Goal: Complete application form: Complete application form

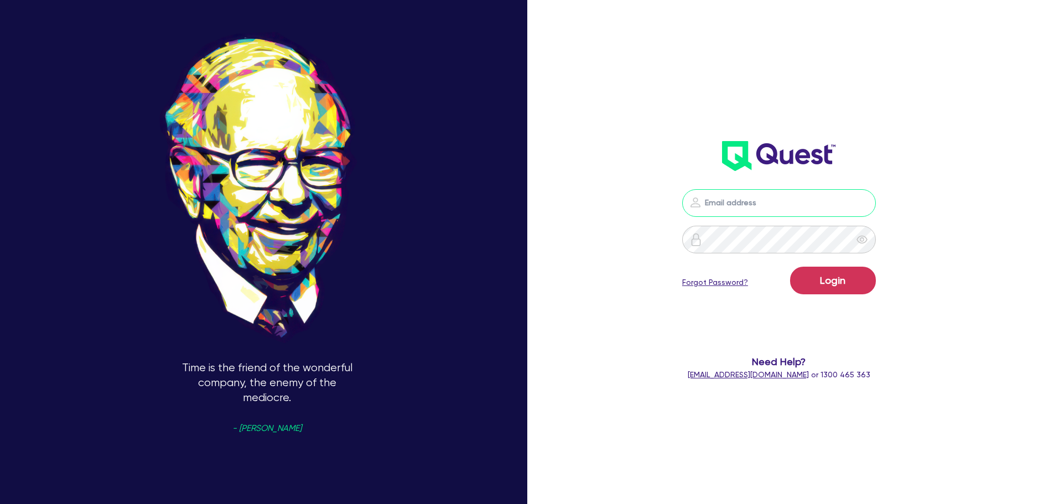
type input "[PERSON_NAME][EMAIL_ADDRESS][PERSON_NAME][DOMAIN_NAME]"
click at [853, 280] on button "Login" at bounding box center [833, 281] width 86 height 28
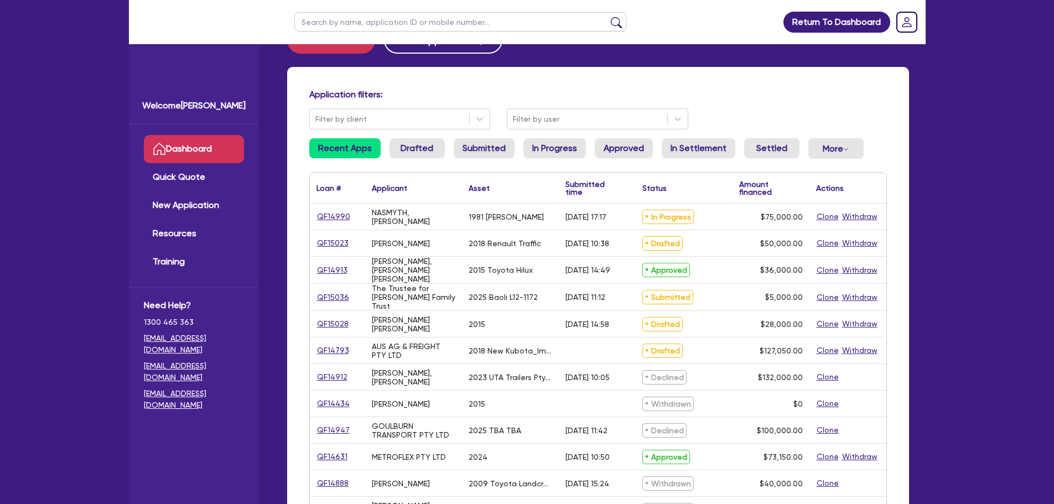
scroll to position [55, 0]
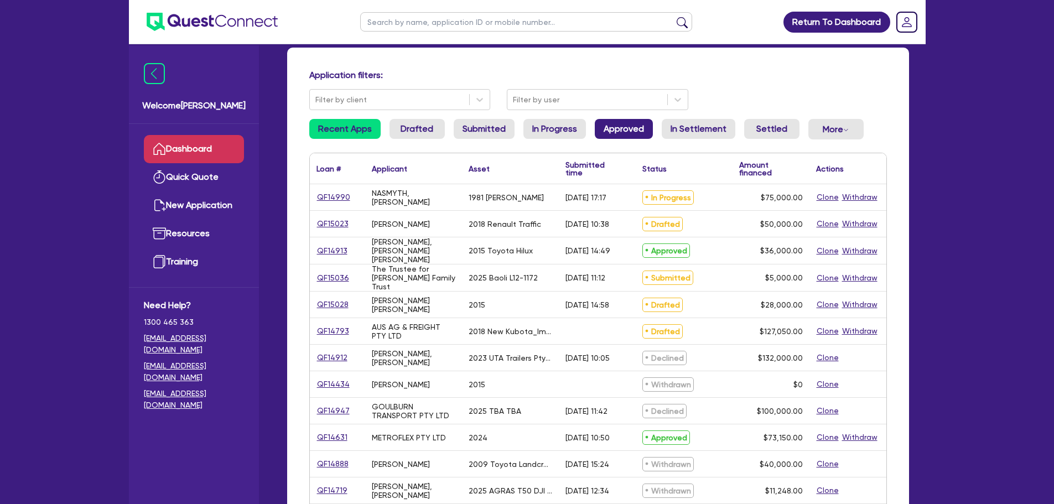
click at [629, 130] on link "Approved" at bounding box center [624, 129] width 58 height 20
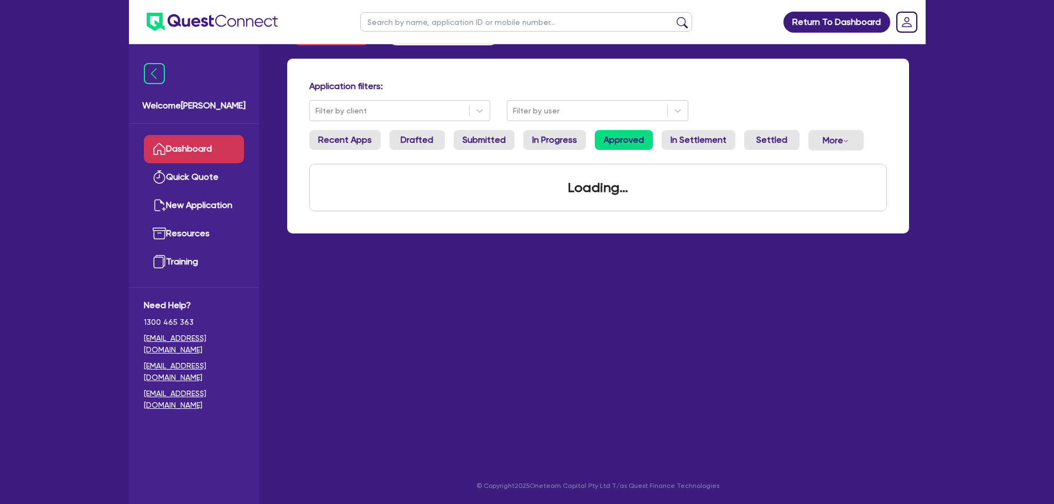
scroll to position [55, 0]
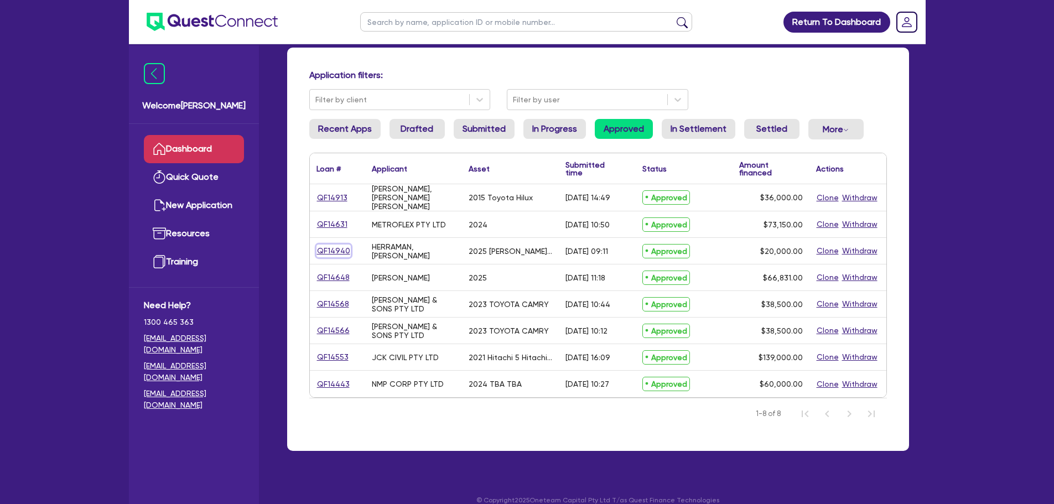
click at [328, 251] on link "QF14940" at bounding box center [334, 251] width 34 height 13
select select "CARS_AND_LIGHT_TRUCKS"
select select "PASSENGER_VEHICLES"
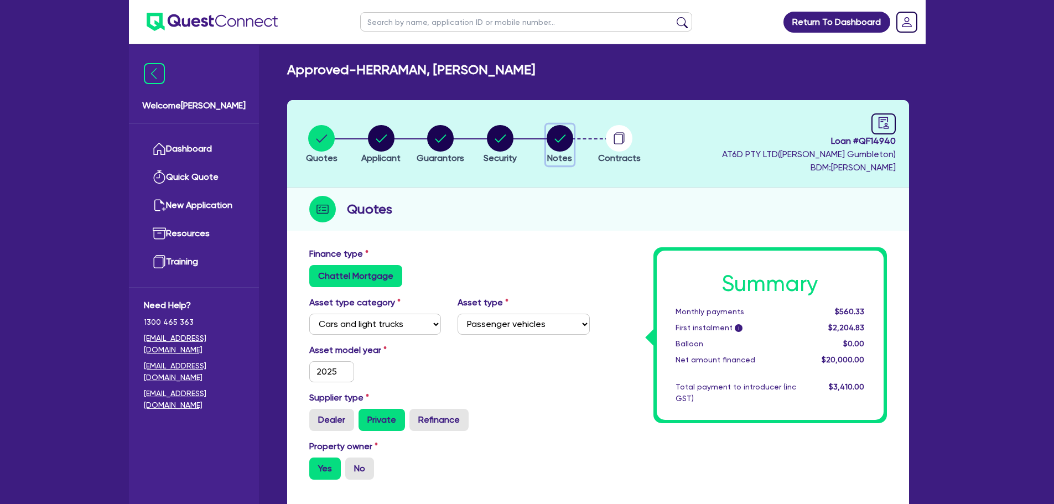
click at [560, 141] on circle "button" at bounding box center [560, 138] width 27 height 27
select select "Quest Finance - Own Book"
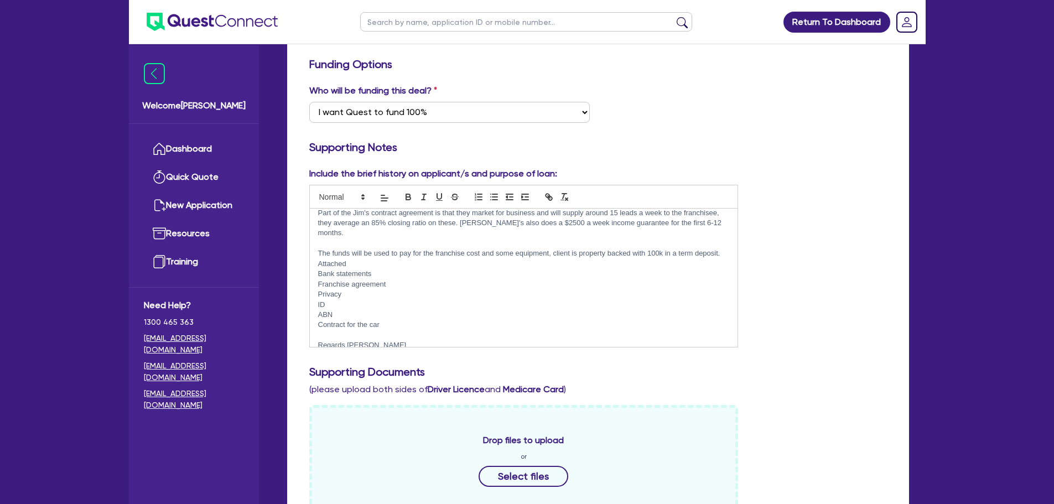
scroll to position [27, 0]
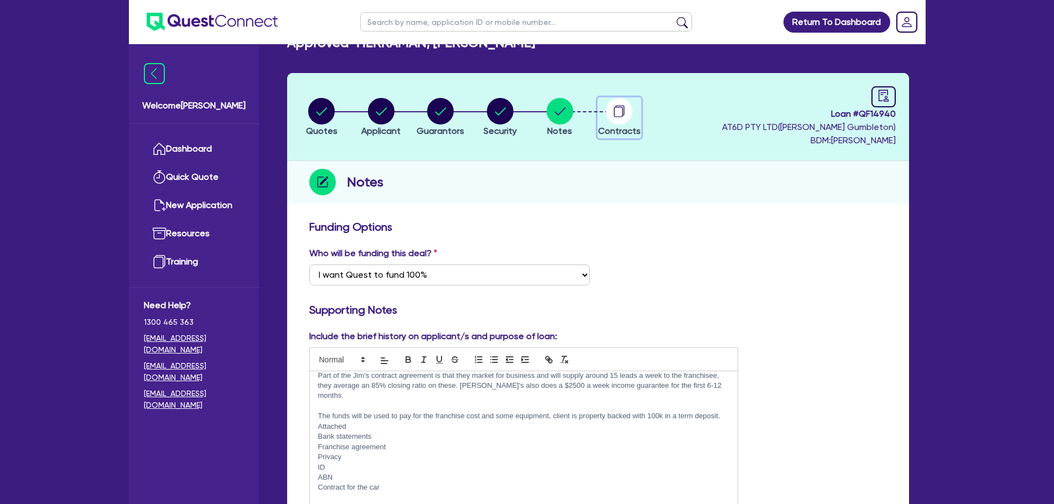
click at [626, 107] on circle "button" at bounding box center [619, 111] width 27 height 27
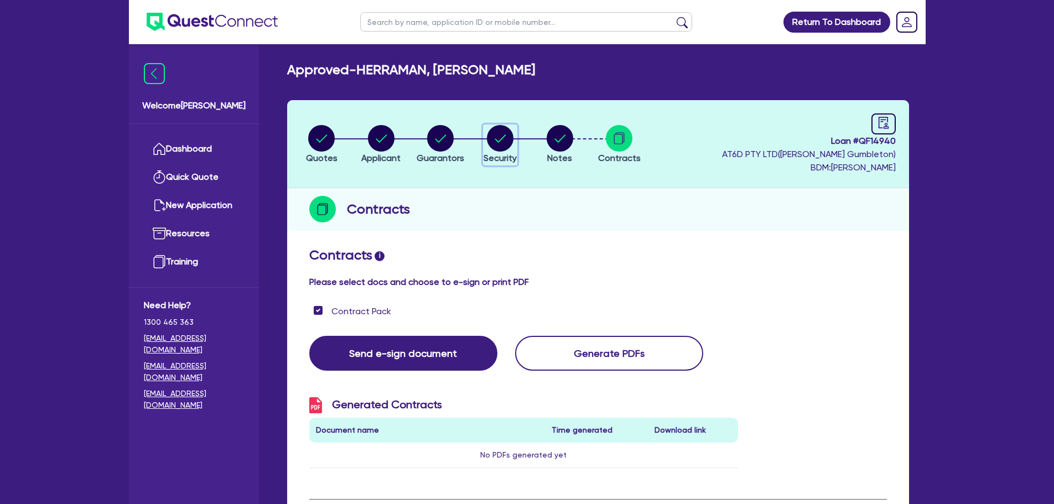
click at [483, 136] on button "Security" at bounding box center [500, 145] width 34 height 41
select select "CARS_AND_LIGHT_TRUCKS"
select select "PASSENGER_VEHICLES"
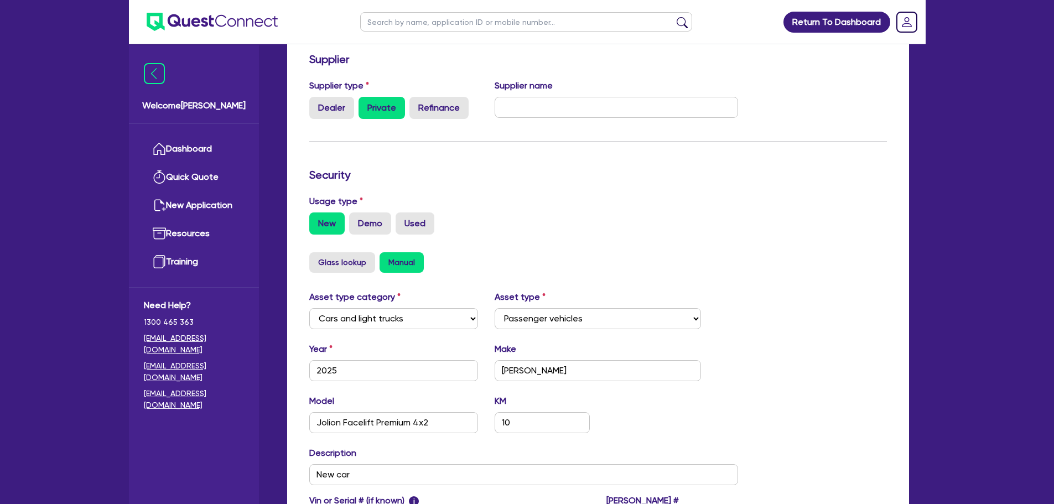
scroll to position [84, 0]
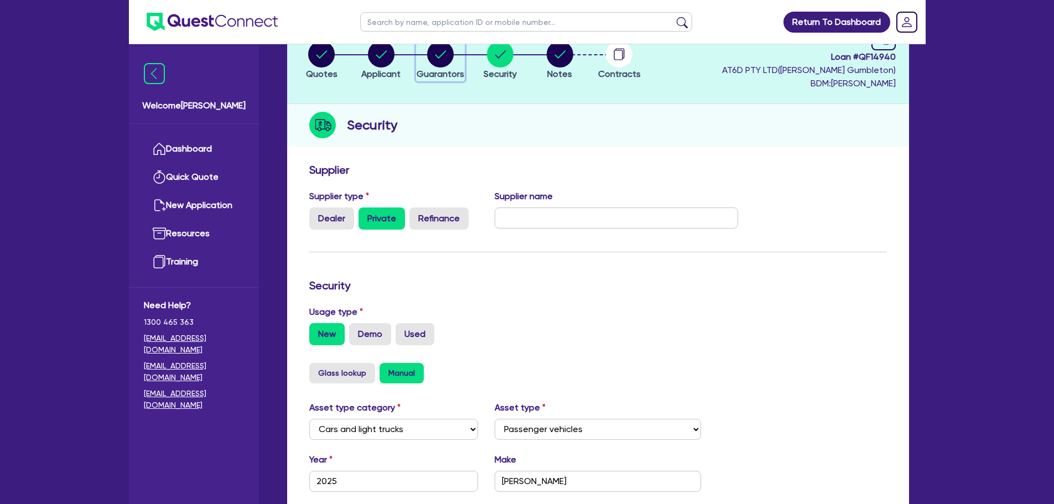
click at [440, 61] on circle "button" at bounding box center [440, 54] width 27 height 27
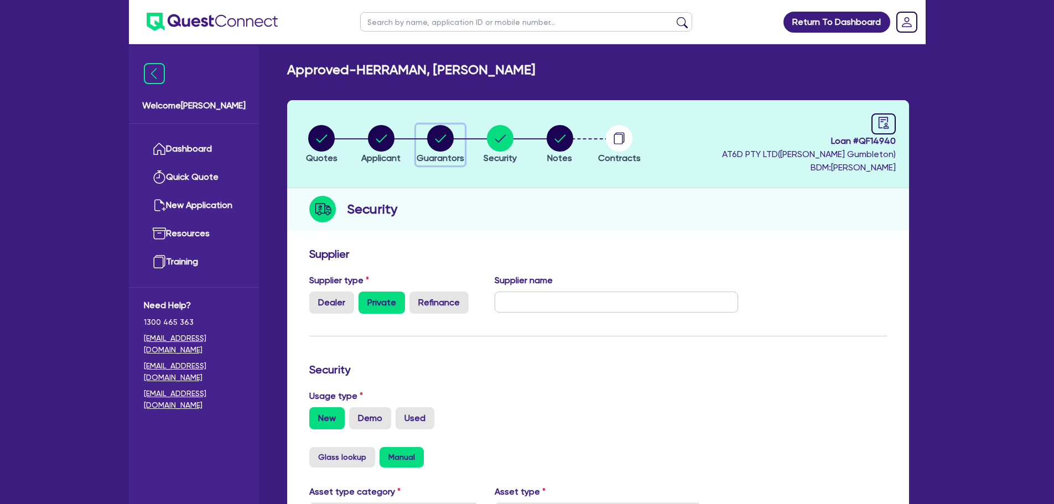
select select "MR"
select select "SA"
select select "MARRIED"
select select "SA"
select select "PROPERTY"
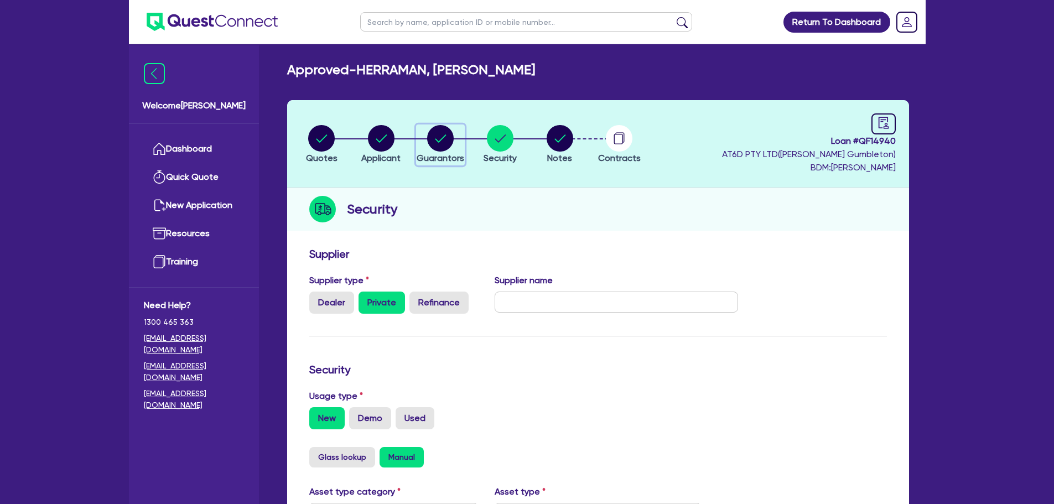
select select "VEHICLE"
select select "HOUSEHOLD_PERSONAL"
select select "EQUIPMENT"
select select "MORTGAGE"
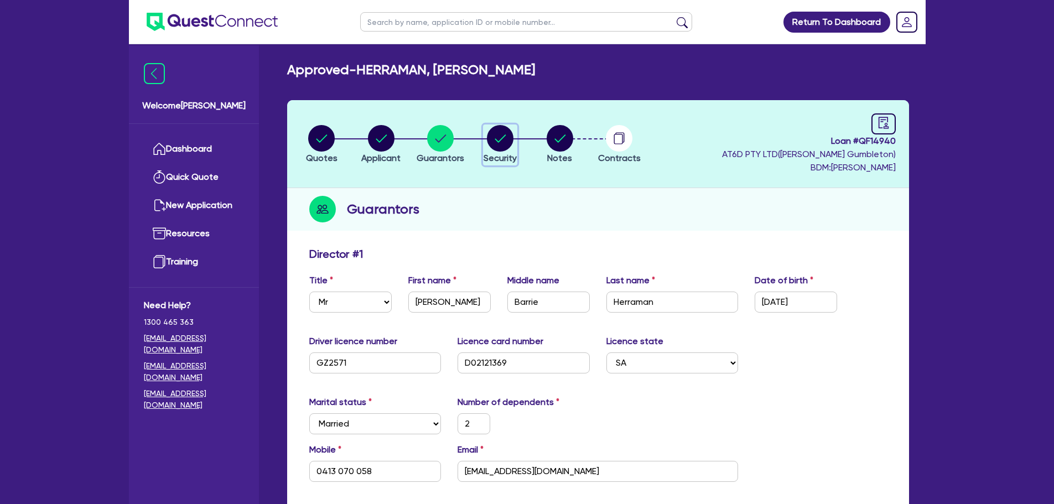
click at [507, 144] on circle "button" at bounding box center [500, 138] width 27 height 27
select select "CARS_AND_LIGHT_TRUCKS"
select select "PASSENGER_VEHICLES"
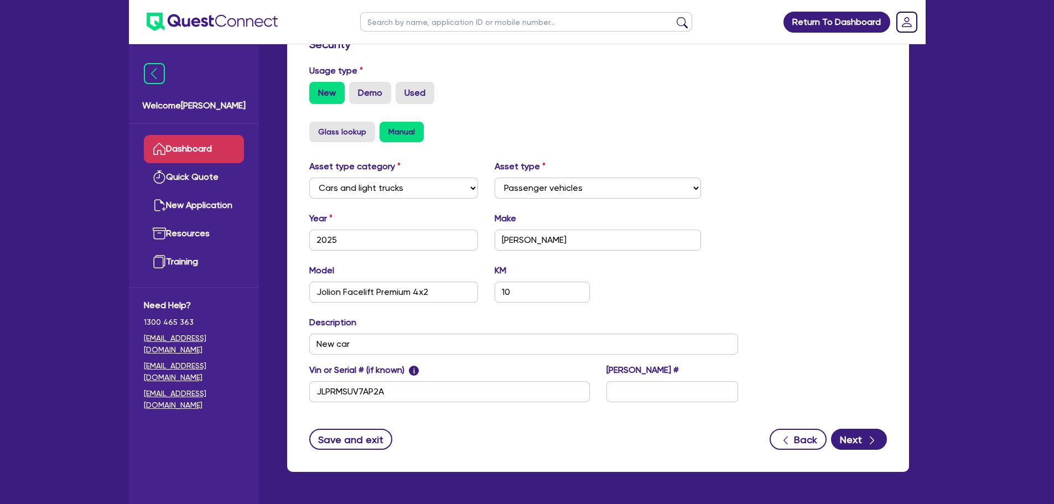
scroll to position [306, 0]
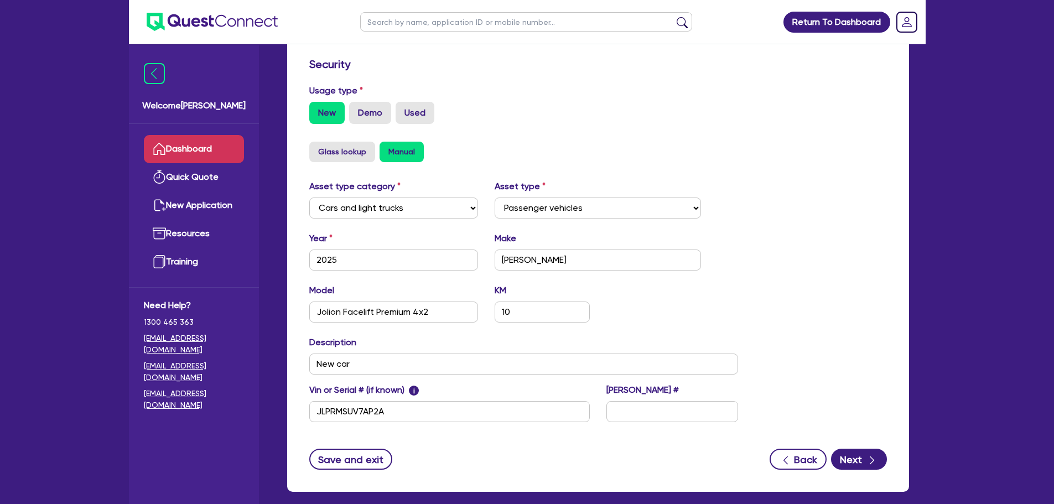
click at [198, 153] on link "Dashboard" at bounding box center [194, 149] width 100 height 28
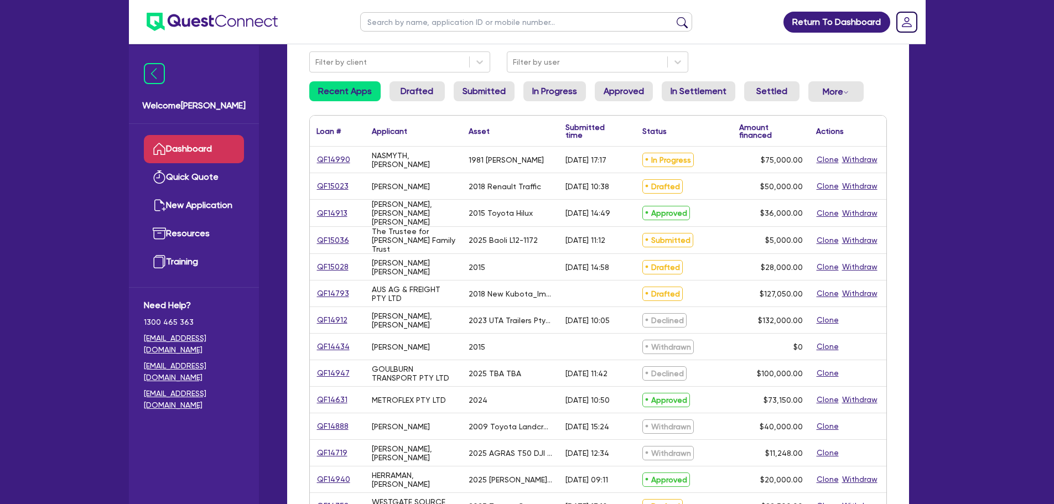
scroll to position [111, 0]
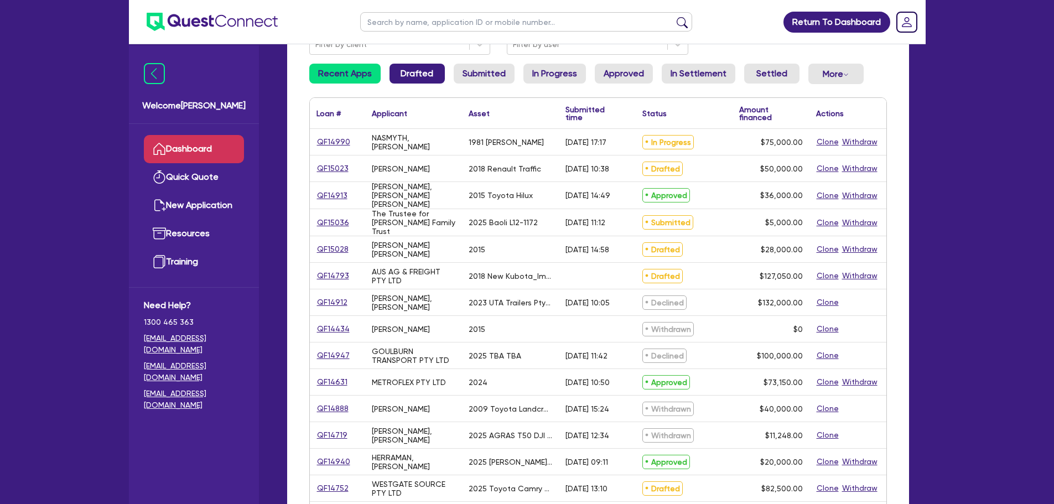
click at [422, 71] on link "Drafted" at bounding box center [417, 74] width 55 height 20
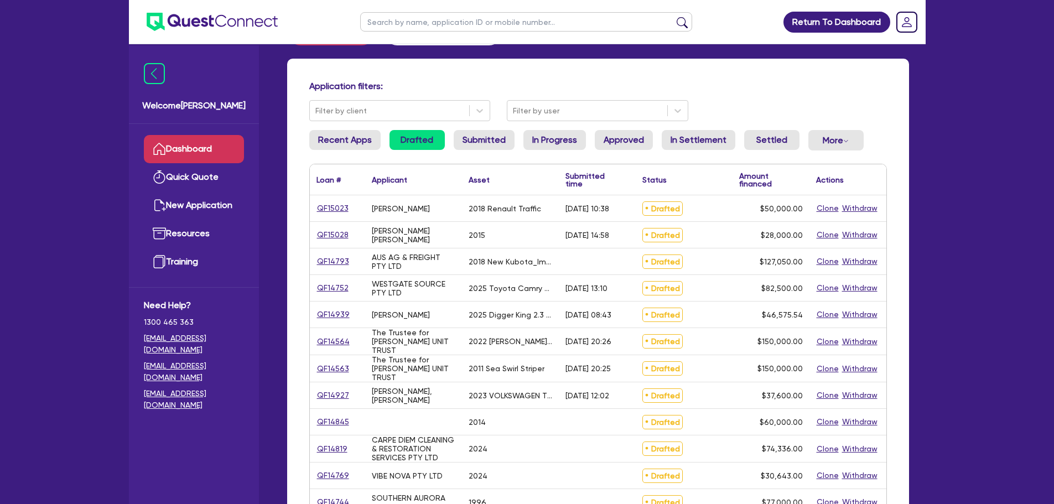
scroll to position [111, 0]
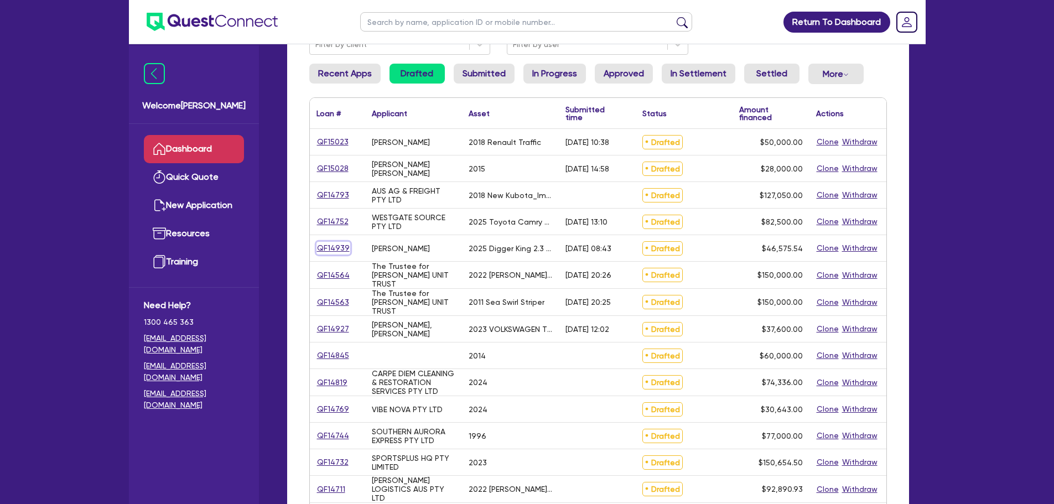
click at [338, 245] on link "QF14939" at bounding box center [334, 248] width 34 height 13
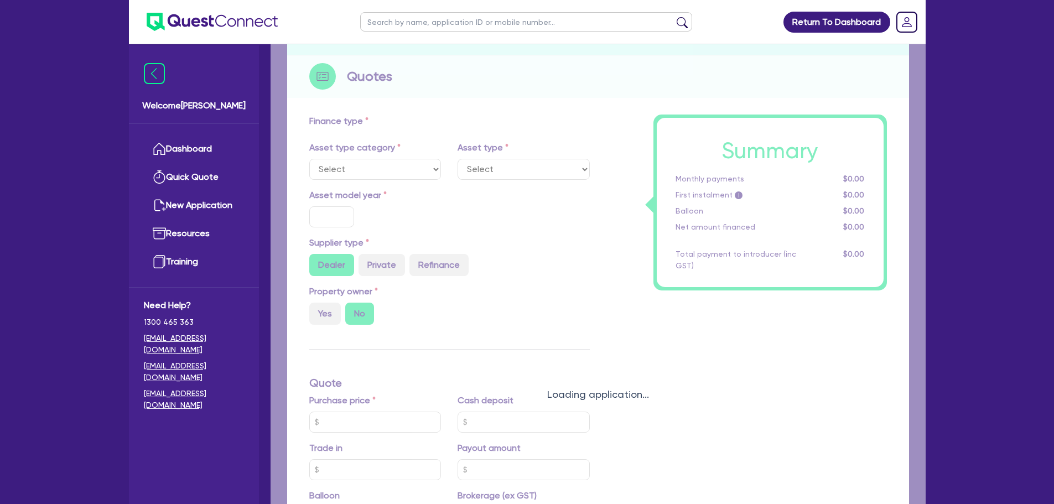
select select "PRIMARY_ASSETS"
type input "2025"
radio input "true"
type input "46,575.54"
type input "30"
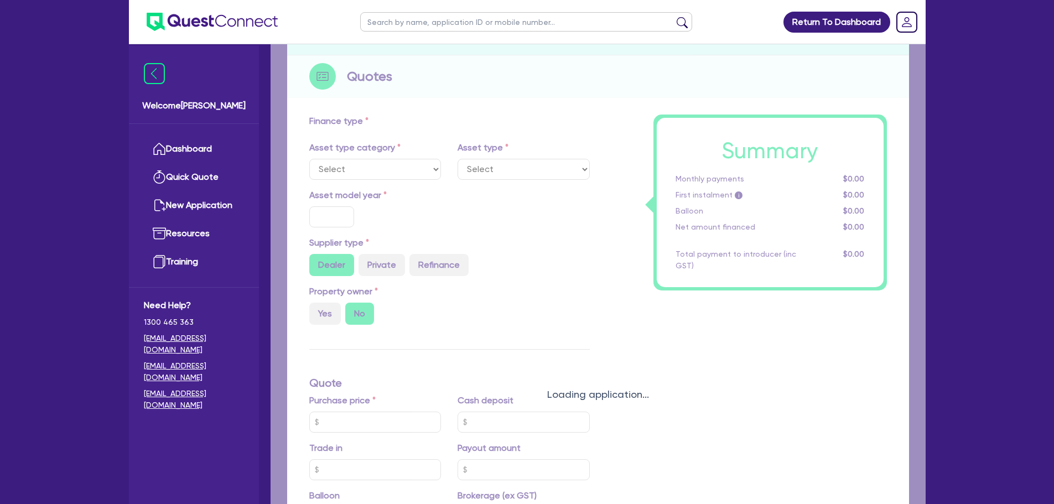
type input "13,972.66"
type input "8"
type input "3,726.04"
type input "17"
type input "500"
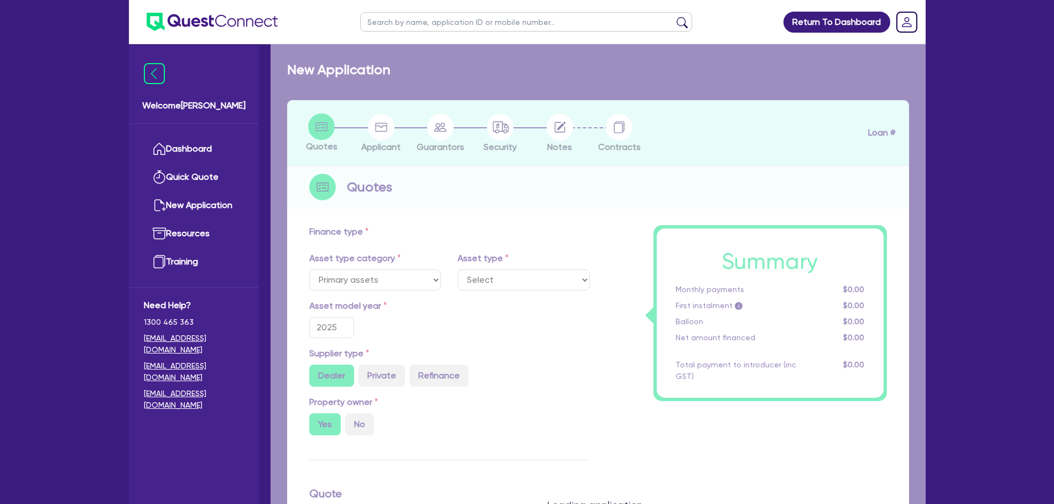
select select "YELLOW_GOODS_AND_EXCAVATORS"
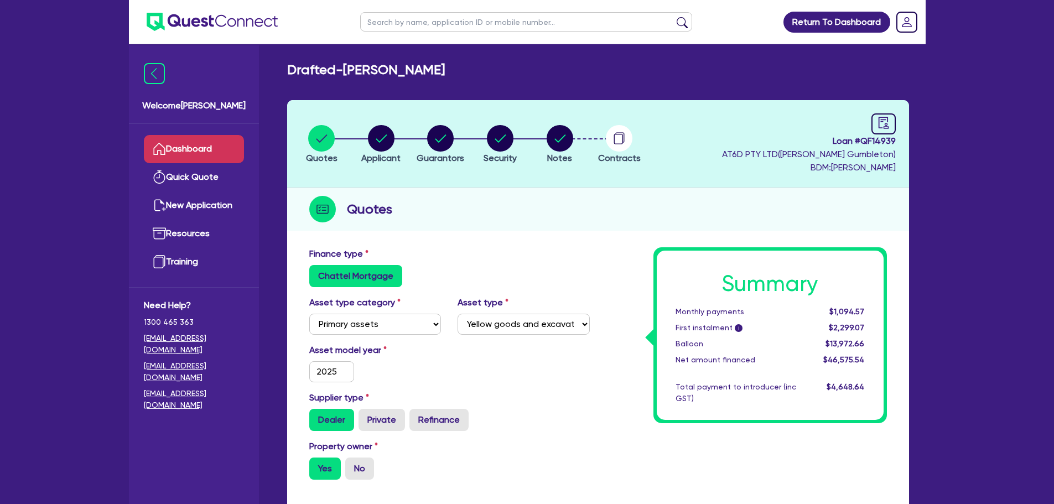
click at [227, 158] on link "Dashboard" at bounding box center [194, 149] width 100 height 28
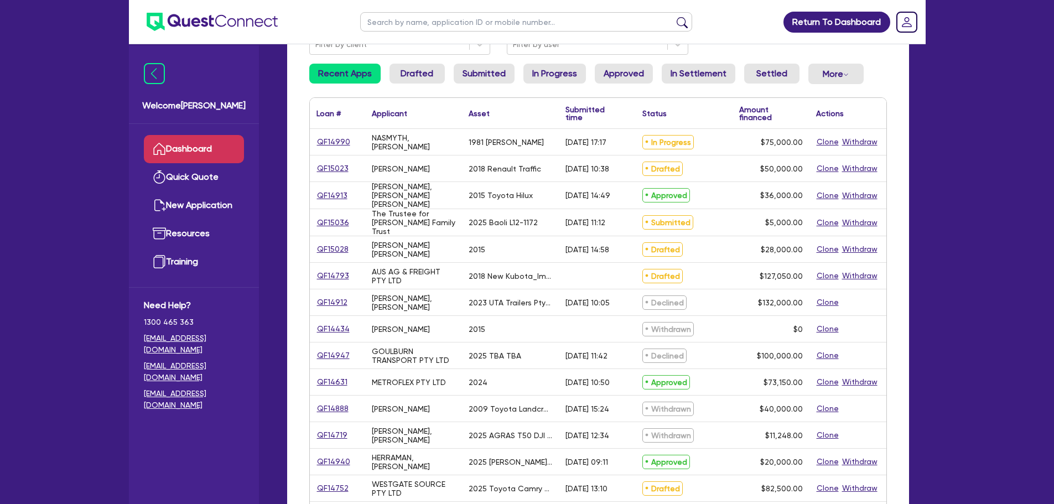
click at [413, 80] on link "Drafted" at bounding box center [417, 74] width 55 height 20
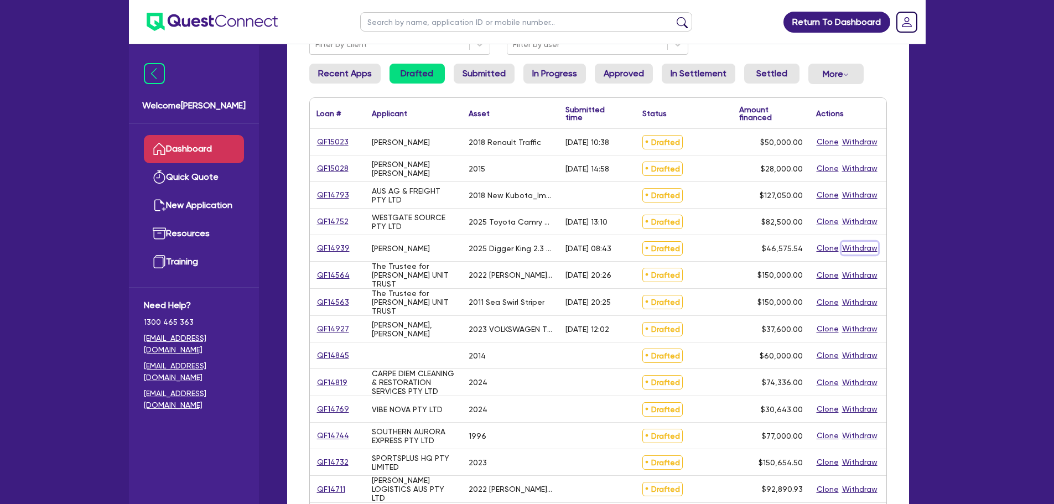
click at [867, 247] on button "Withdraw" at bounding box center [860, 248] width 37 height 13
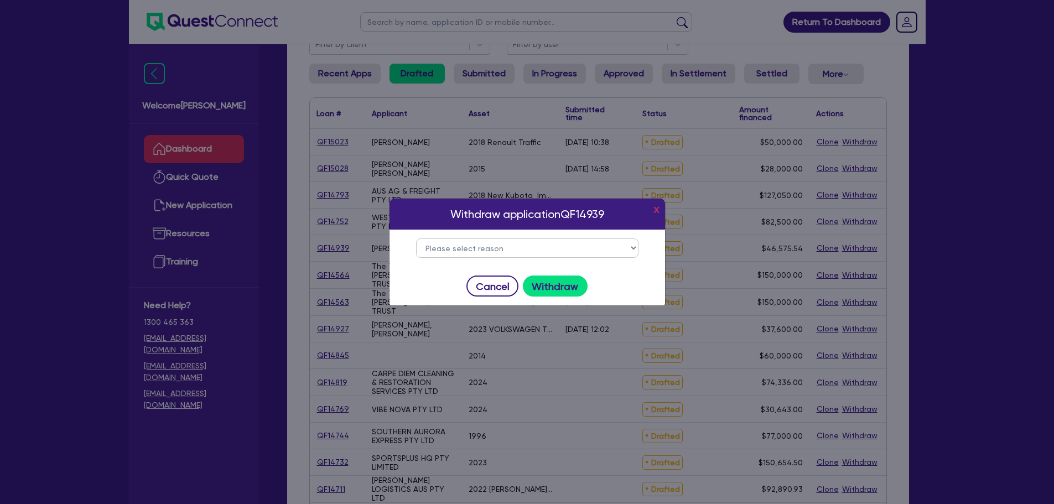
click at [600, 251] on select "Please select reason Change of mind Asset no longer available Alternative finan…" at bounding box center [527, 248] width 222 height 19
select select "5"
click at [416, 239] on select "Please select reason Change of mind Asset no longer available Alternative finan…" at bounding box center [527, 248] width 222 height 19
click at [536, 289] on button "Withdraw" at bounding box center [555, 286] width 65 height 21
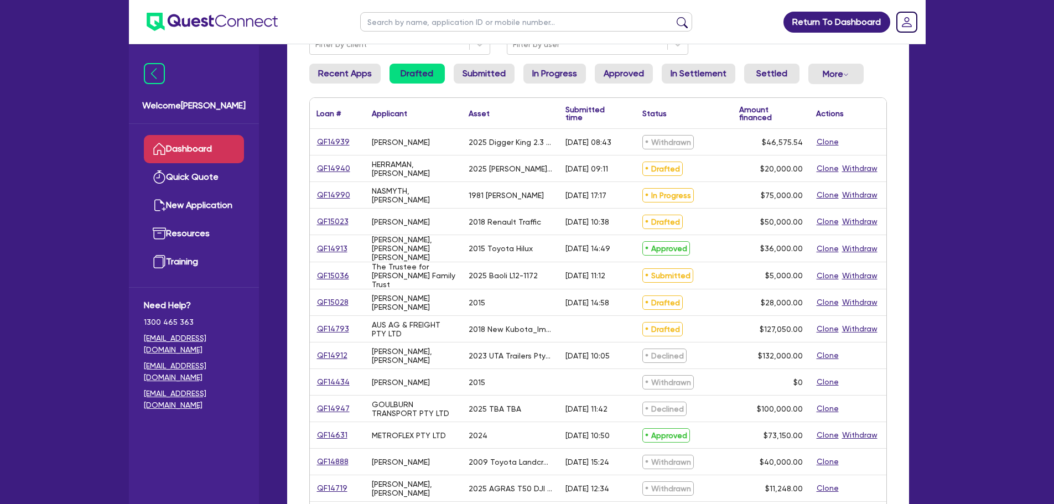
click at [628, 63] on div "Application filters: Filter by client Filter by user Recent Apps Drafted Submit…" at bounding box center [598, 354] width 622 height 724
click at [556, 69] on link "In Progress" at bounding box center [555, 74] width 63 height 20
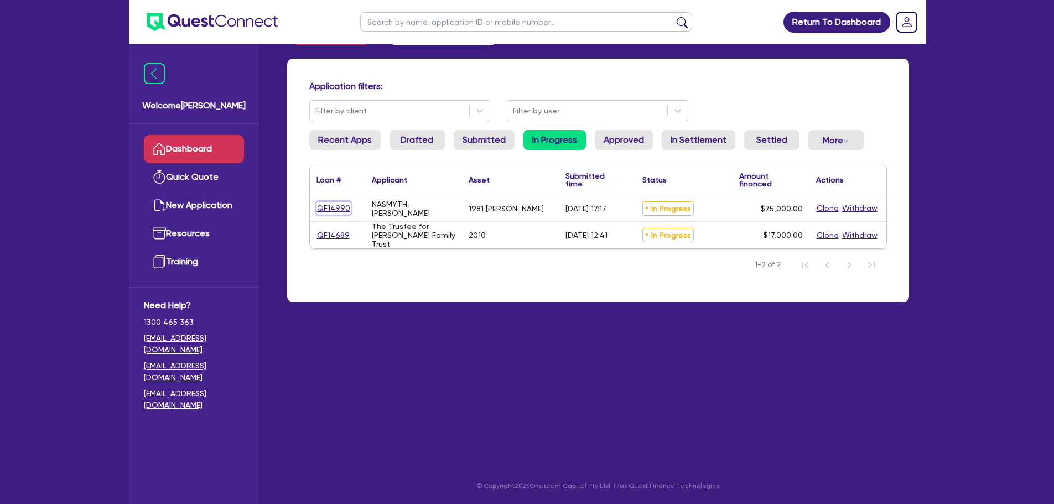
click at [343, 213] on link "QF14990" at bounding box center [334, 208] width 34 height 13
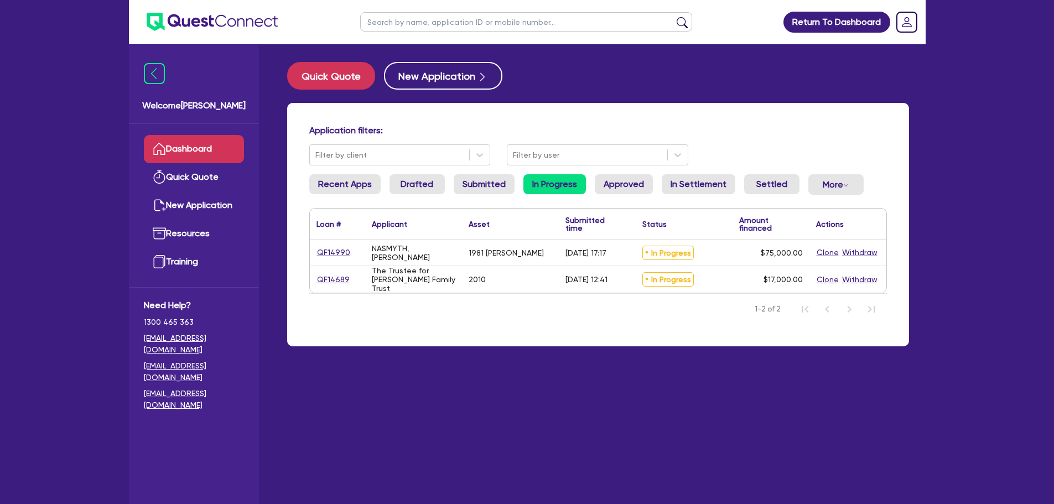
select select "PRIMARY_ASSETS"
select select "HEAVY_TRUCKS"
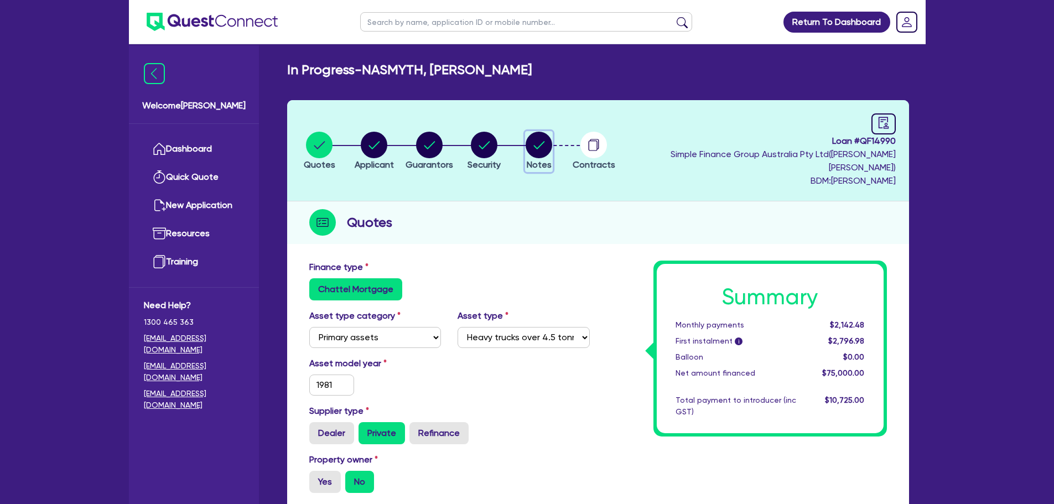
click at [552, 133] on circle "button" at bounding box center [539, 145] width 27 height 27
select select "Quest Finance - Own Book"
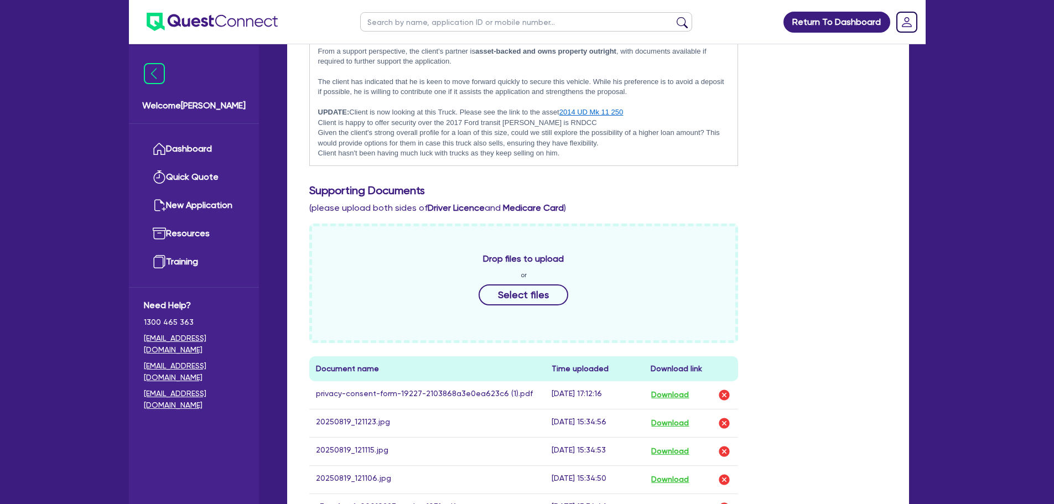
scroll to position [498, 0]
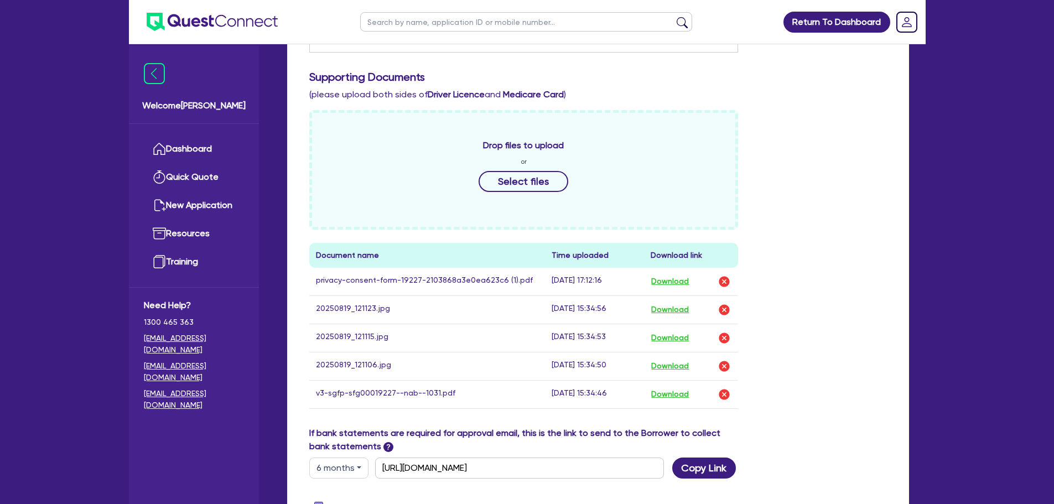
click at [681, 391] on td "Download" at bounding box center [691, 394] width 94 height 28
click at [684, 387] on button "Download" at bounding box center [670, 394] width 39 height 14
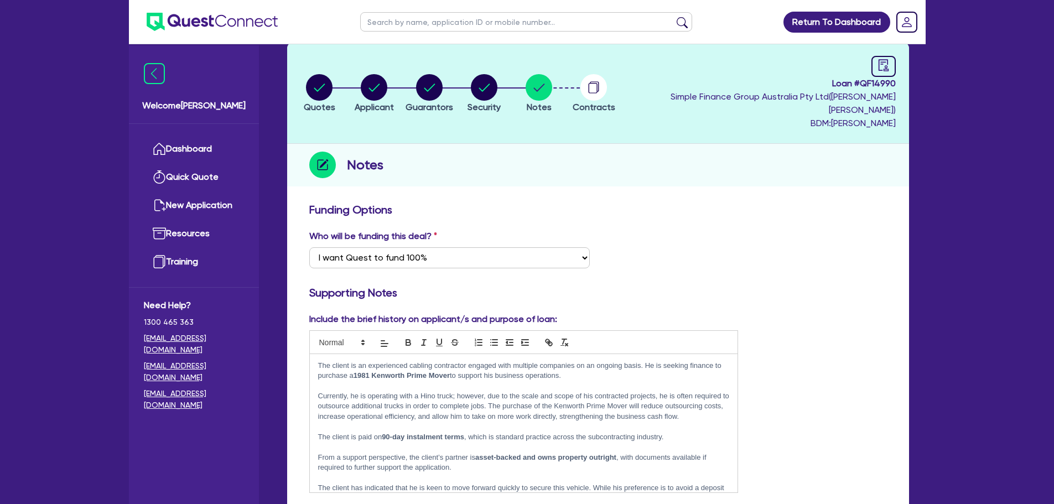
scroll to position [0, 0]
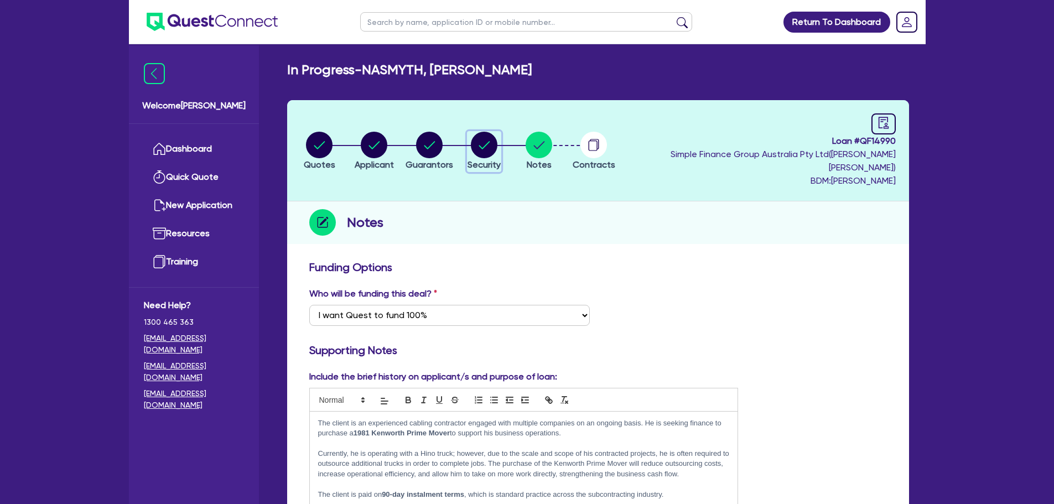
click at [488, 138] on circle "button" at bounding box center [484, 145] width 27 height 27
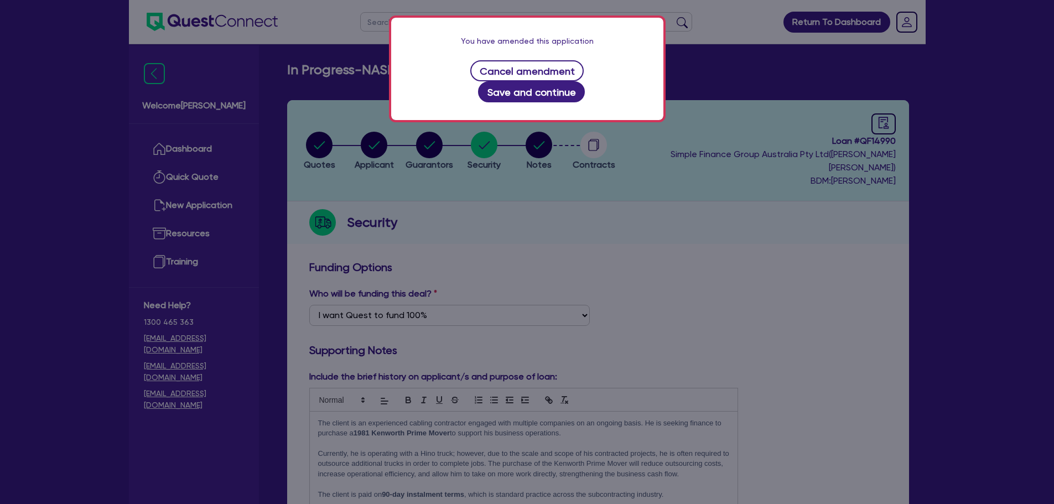
click at [730, 211] on div "You have amended this application Cancel amendment Save and continue" at bounding box center [527, 252] width 1054 height 504
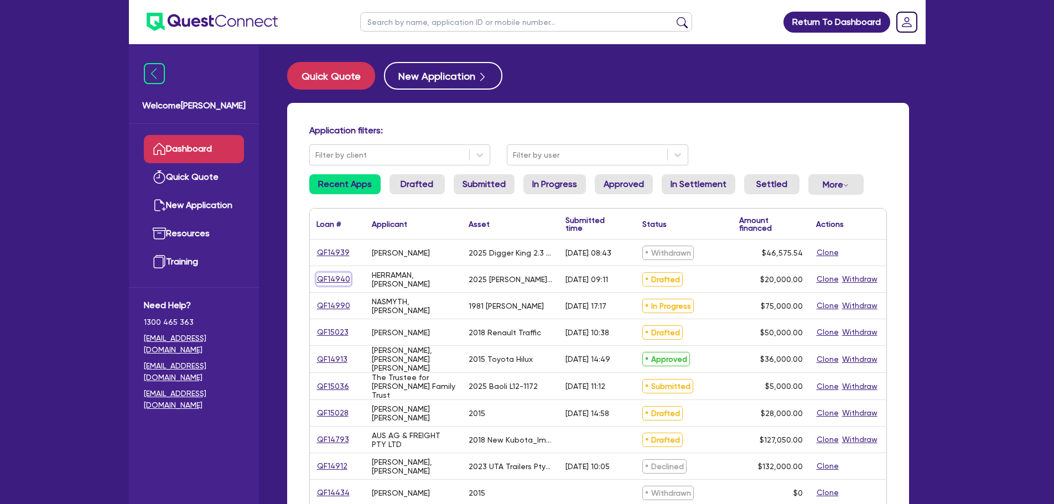
click at [327, 281] on link "QF14940" at bounding box center [334, 279] width 34 height 13
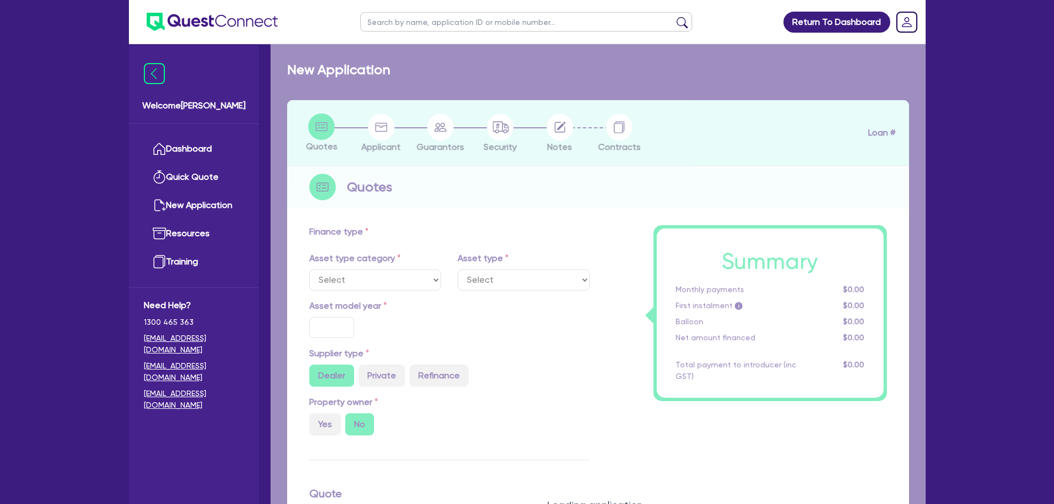
select select "CARS_AND_LIGHT_TRUCKS"
type input "2025"
radio input "false"
radio input "true"
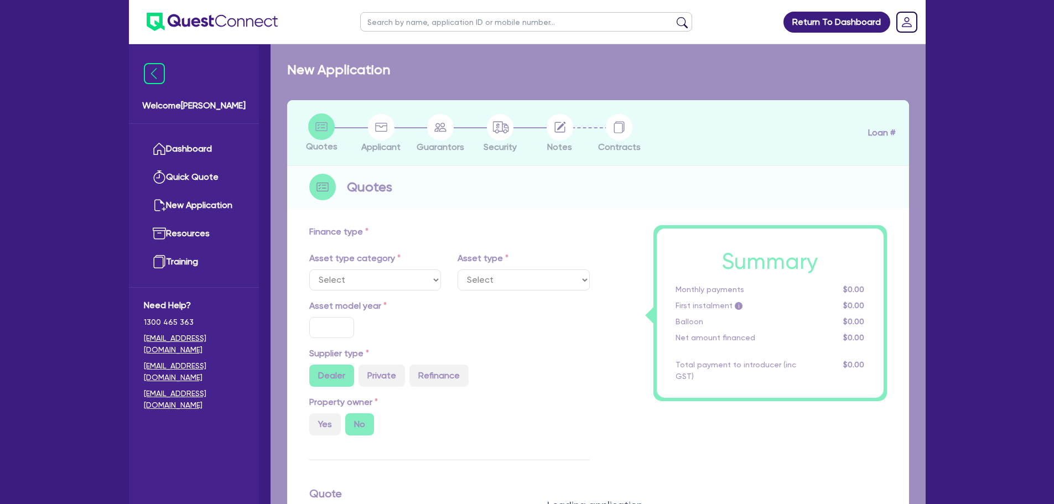
type input "20,000"
type input "11"
type input "2,200"
type input "17.95"
type input "900"
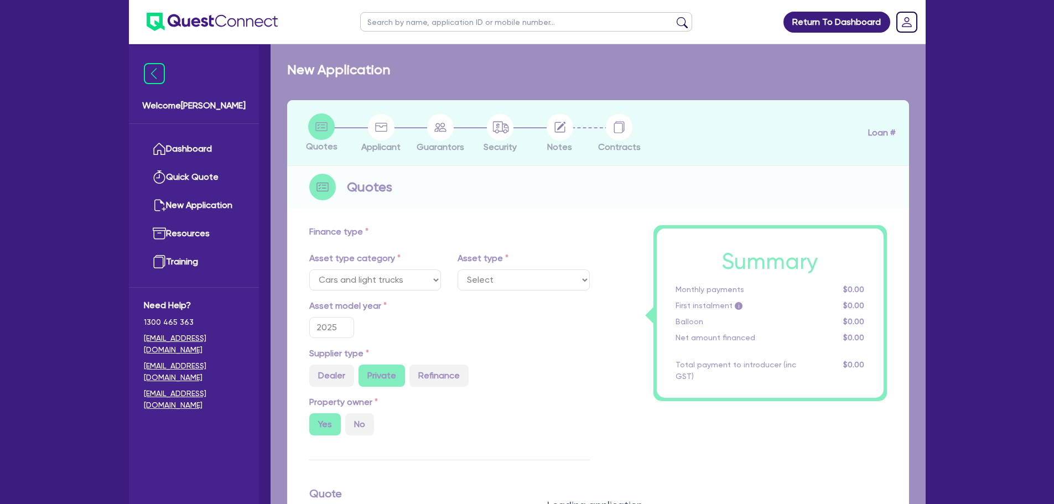
select select "PASSENGER_VEHICLES"
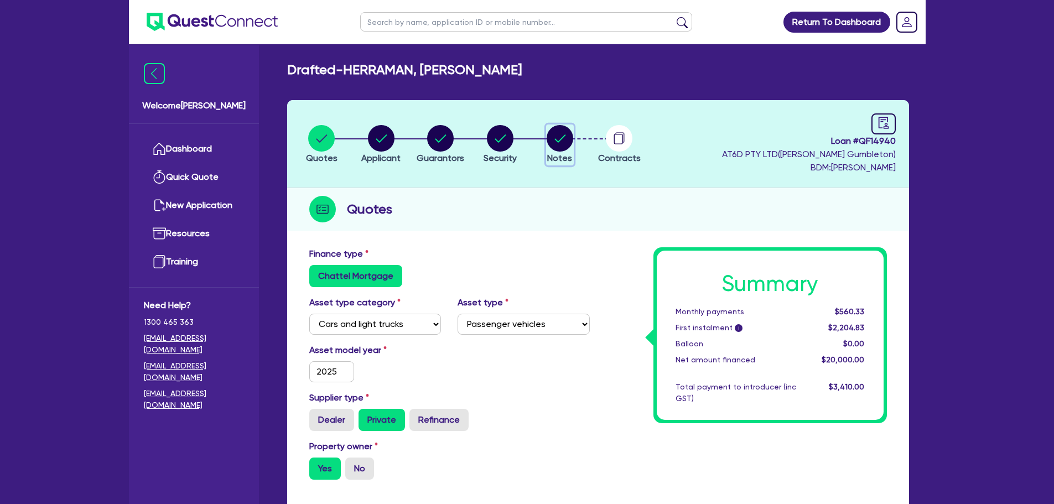
click at [552, 145] on circle "button" at bounding box center [560, 138] width 27 height 27
select select "Quest Finance - Own Book"
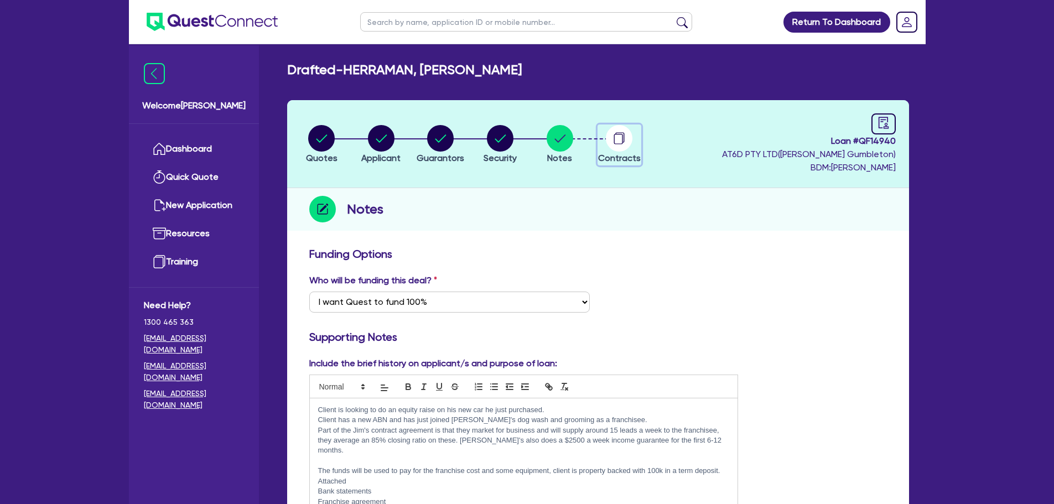
click at [619, 142] on circle "button" at bounding box center [619, 138] width 27 height 27
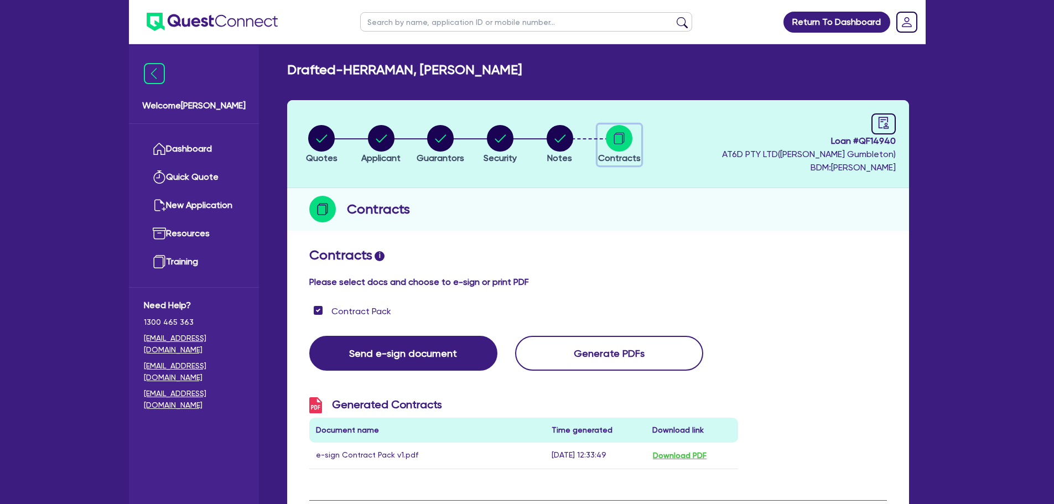
scroll to position [55, 0]
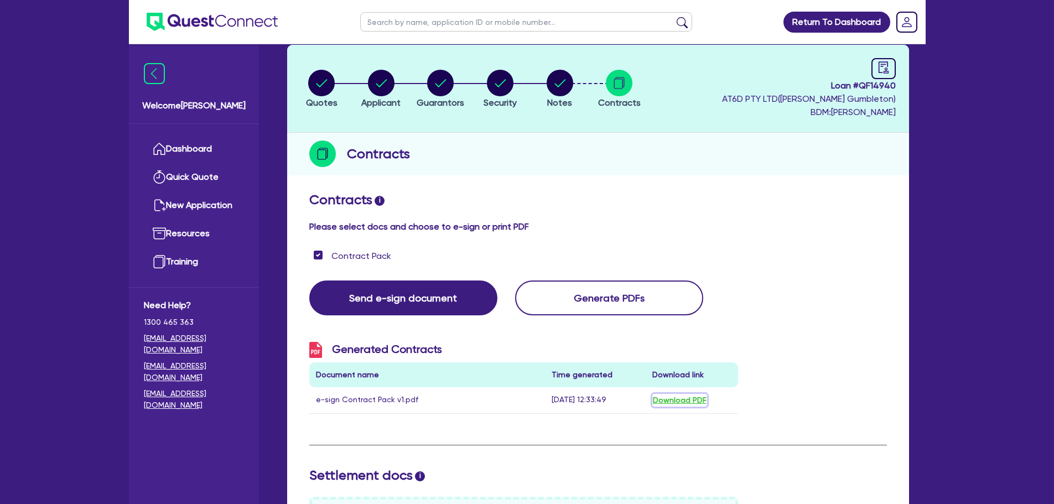
click at [671, 398] on button "Download PDF" at bounding box center [680, 400] width 55 height 13
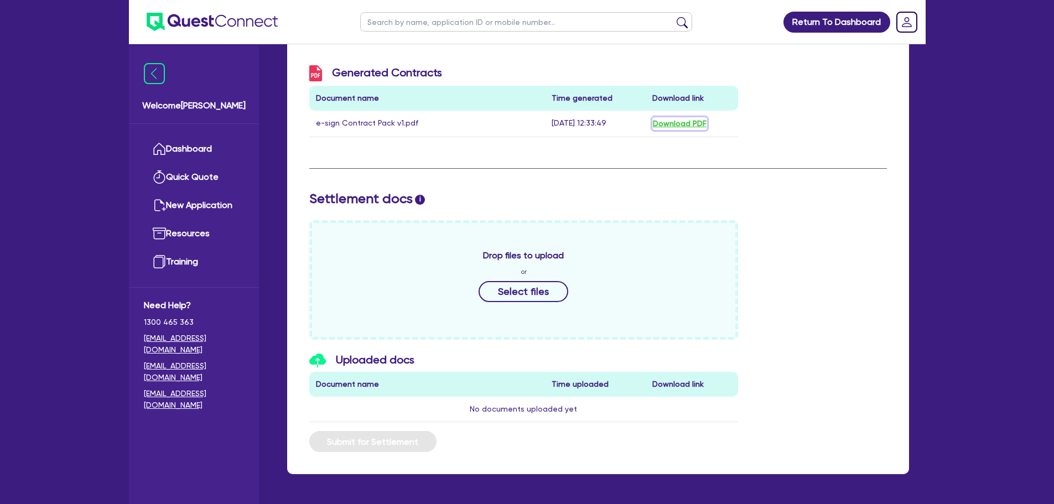
scroll to position [0, 0]
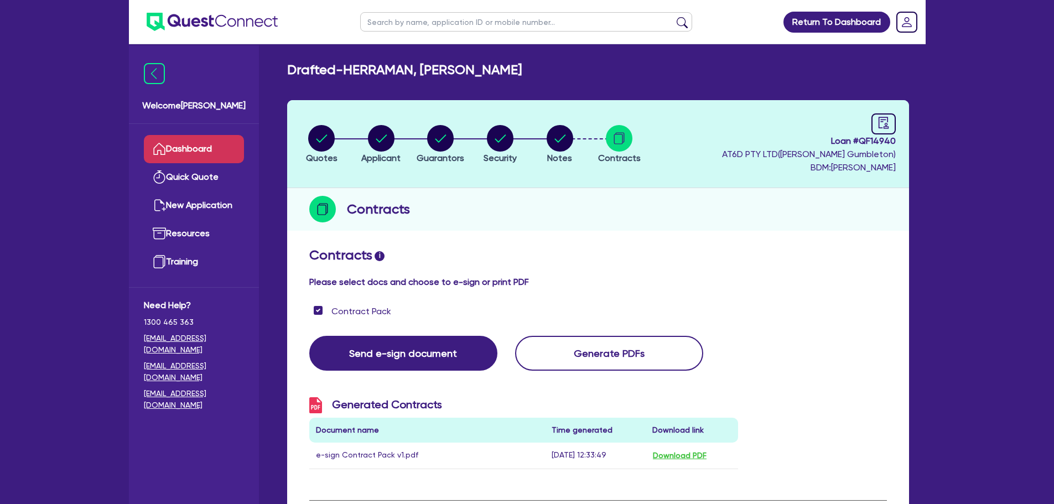
click at [168, 150] on link "Dashboard" at bounding box center [194, 149] width 100 height 28
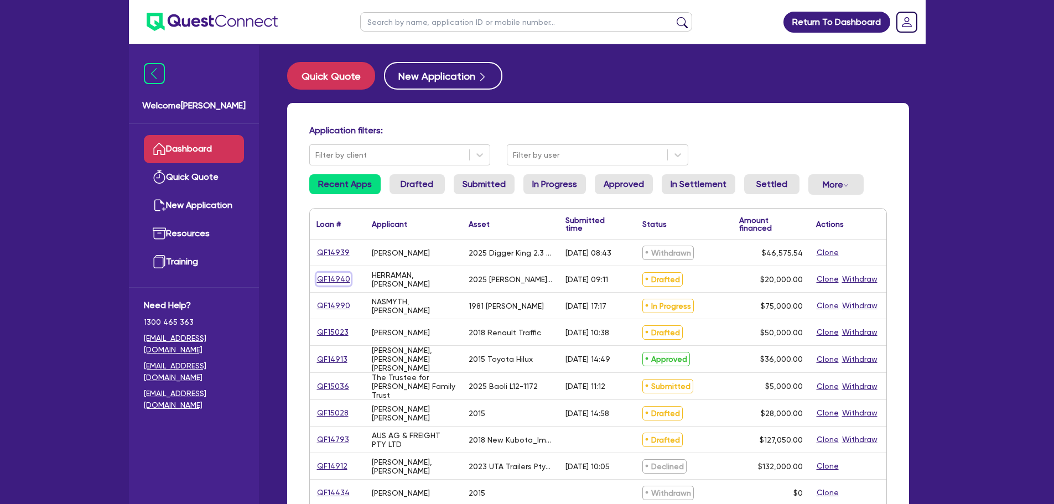
click at [331, 279] on link "QF14940" at bounding box center [334, 279] width 34 height 13
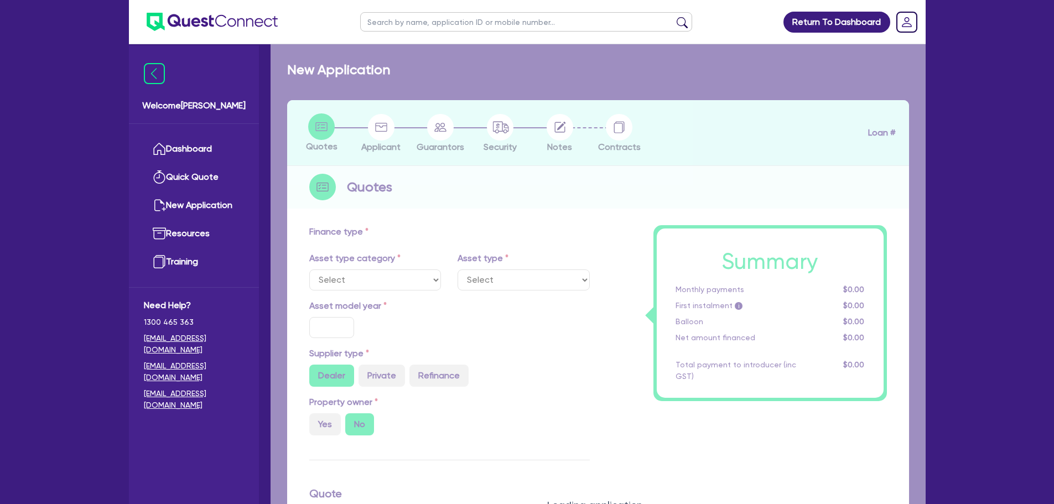
select select "CARS_AND_LIGHT_TRUCKS"
type input "2025"
radio input "false"
radio input "true"
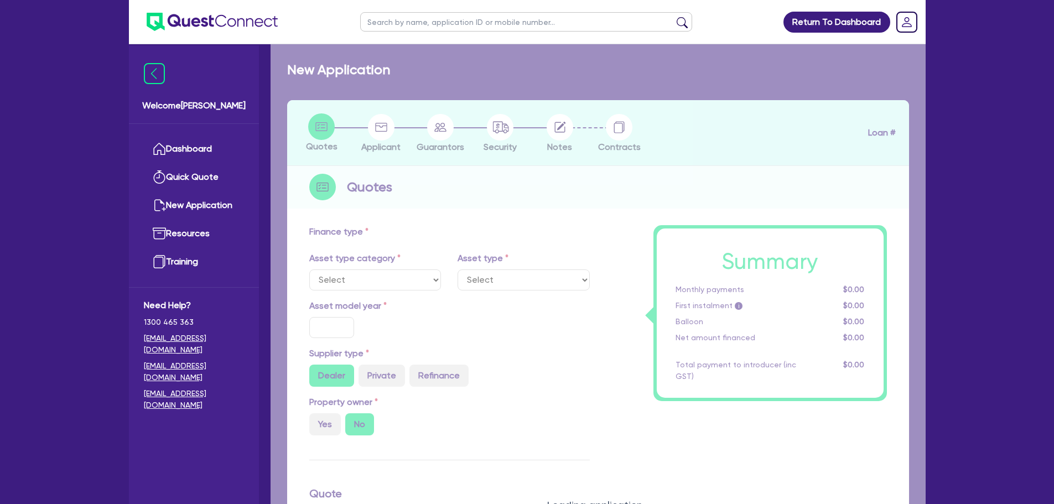
type input "20,000"
type input "11"
type input "2,200"
type input "17.95"
type input "900"
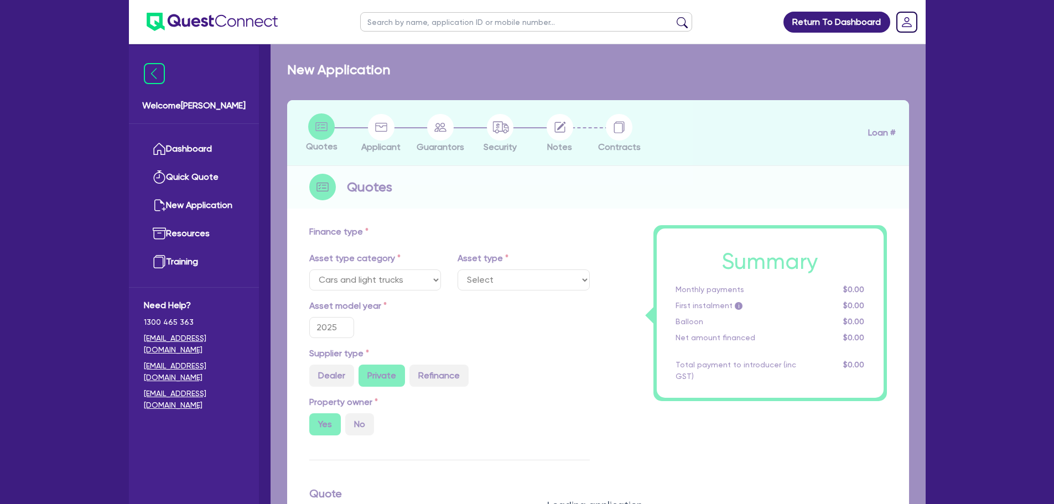
select select "PASSENGER_VEHICLES"
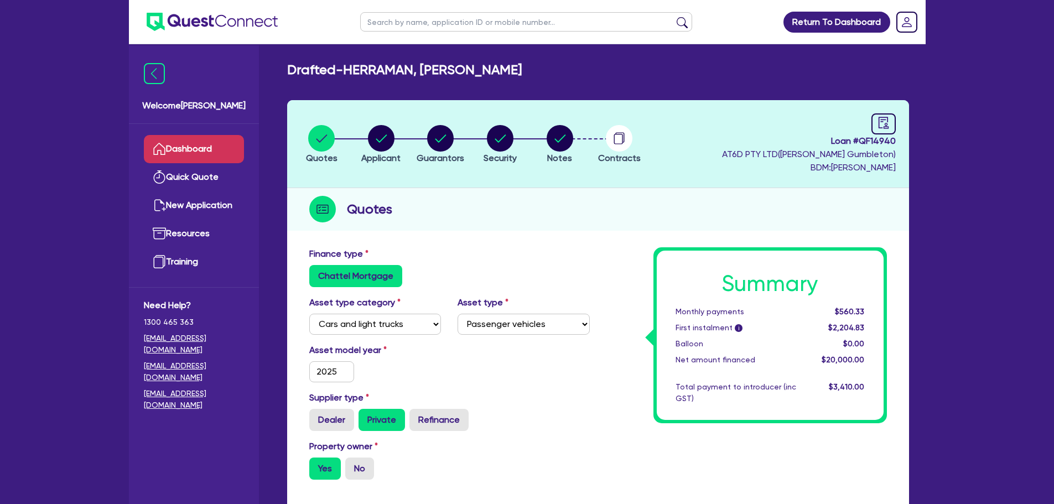
click at [205, 139] on link "Dashboard" at bounding box center [194, 149] width 100 height 28
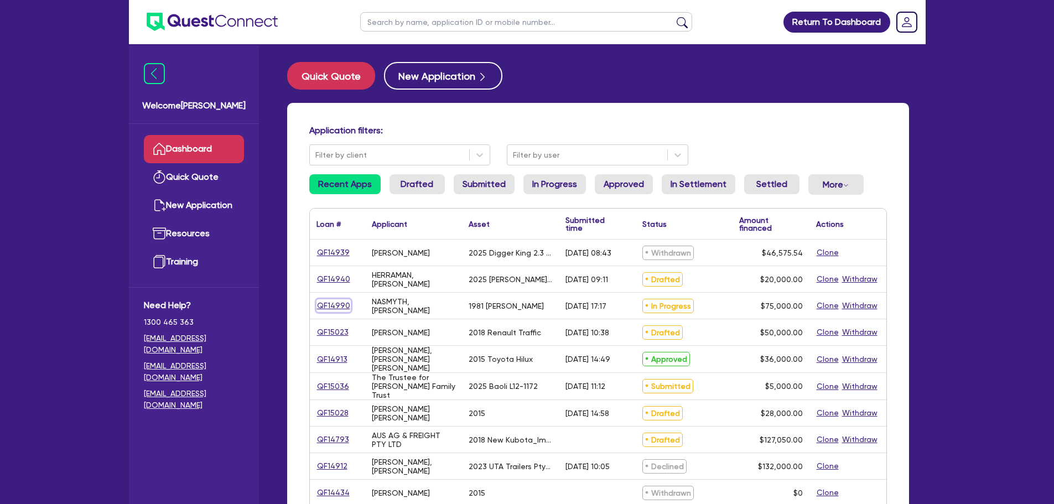
click at [332, 301] on link "QF14990" at bounding box center [334, 305] width 34 height 13
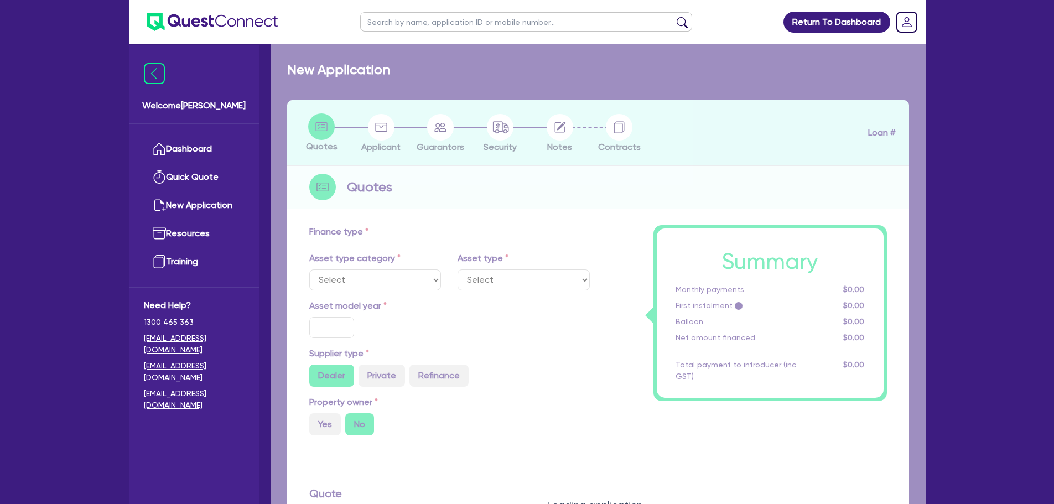
select select "PRIMARY_ASSETS"
type input "1981"
radio input "false"
radio input "true"
type input "75,000"
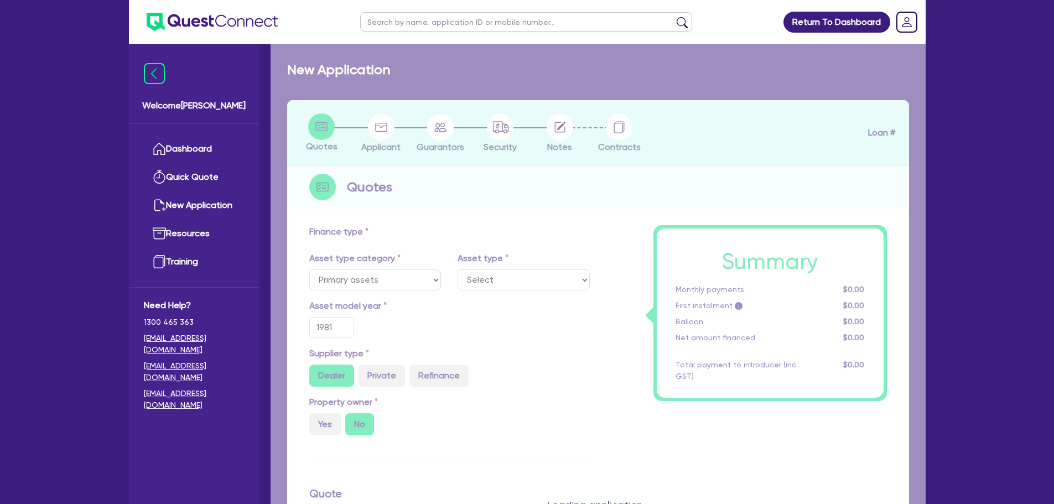
type input "13"
type input "9,750"
type input "17.95"
select select "HEAVY_TRUCKS"
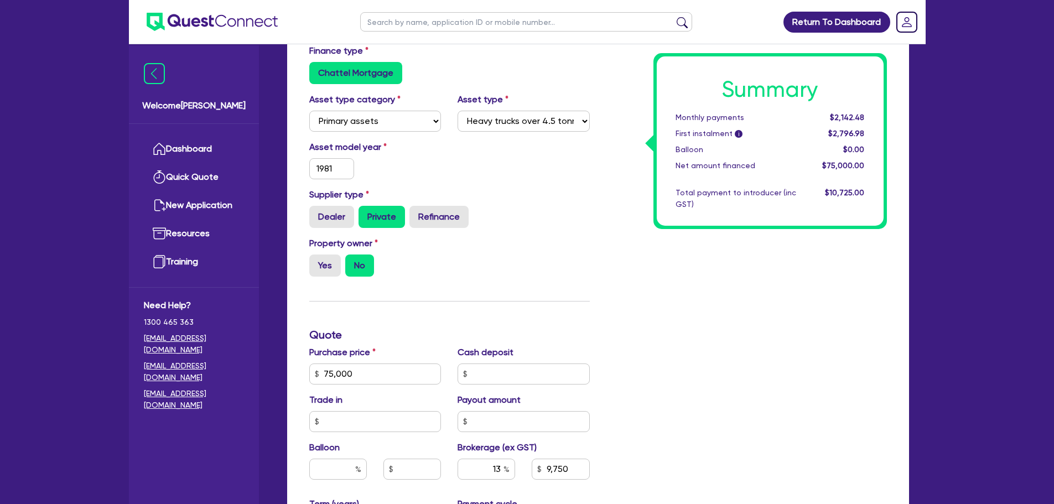
scroll to position [221, 0]
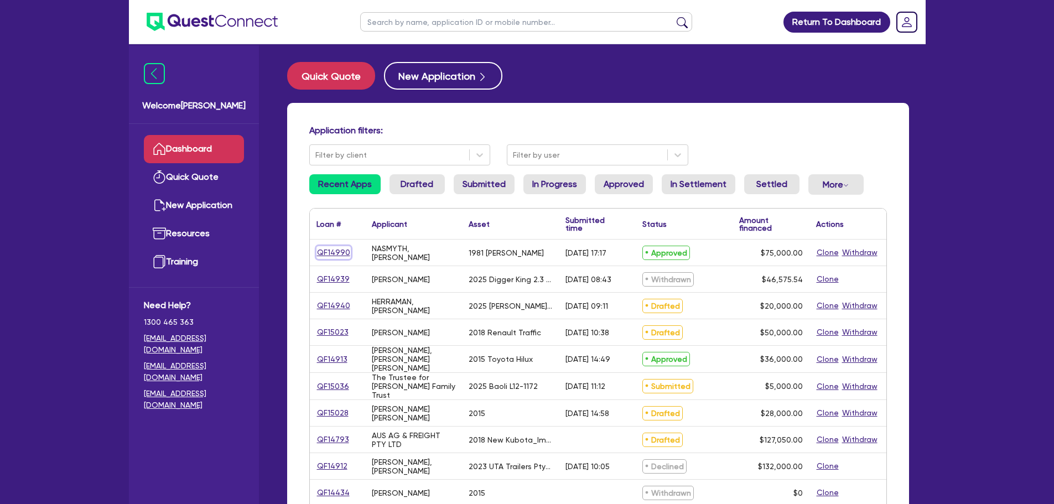
click at [330, 253] on link "QF14990" at bounding box center [334, 252] width 34 height 13
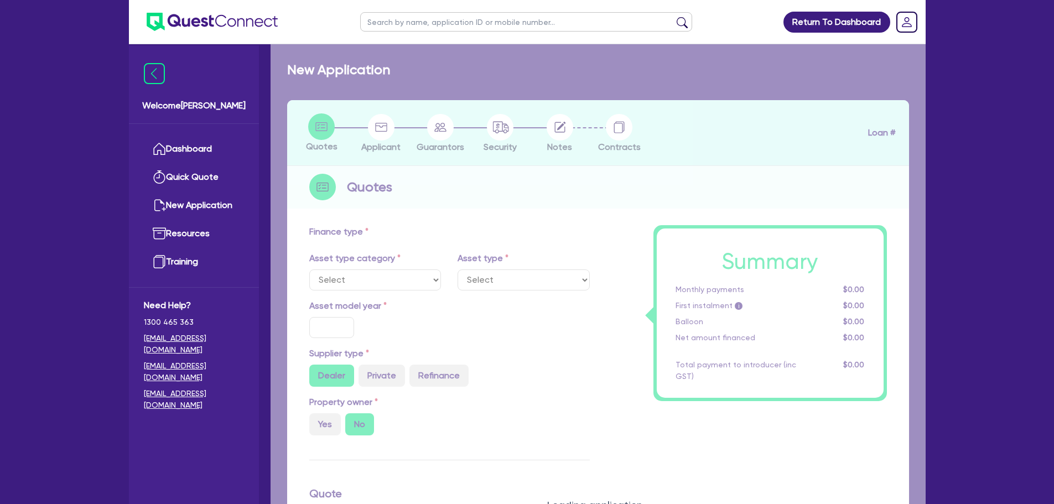
select select "PRIMARY_ASSETS"
type input "1981"
radio input "false"
radio input "true"
type input "75,000"
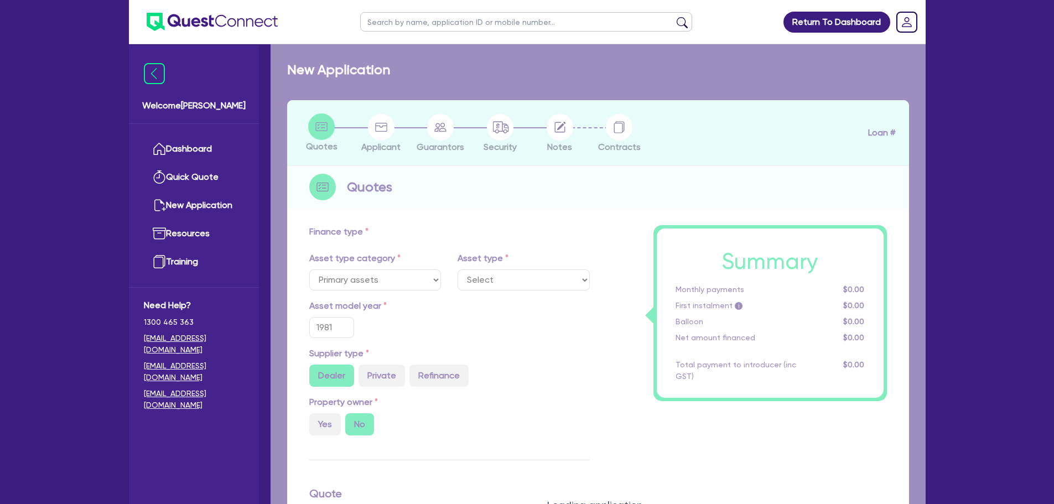
type input "13"
type input "9,750"
type input "17.95"
select select "HEAVY_TRUCKS"
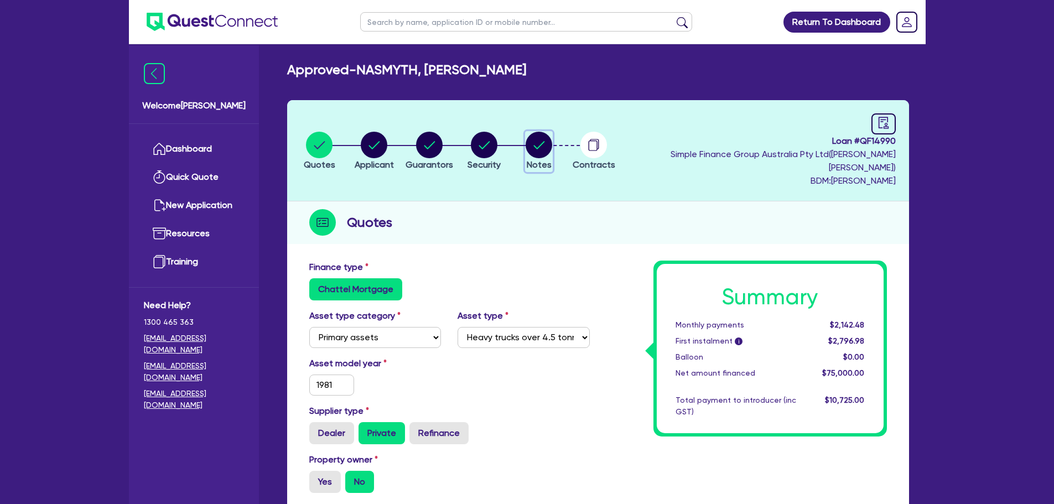
click at [550, 144] on circle "button" at bounding box center [539, 145] width 27 height 27
select select "Quest Finance - Own Book"
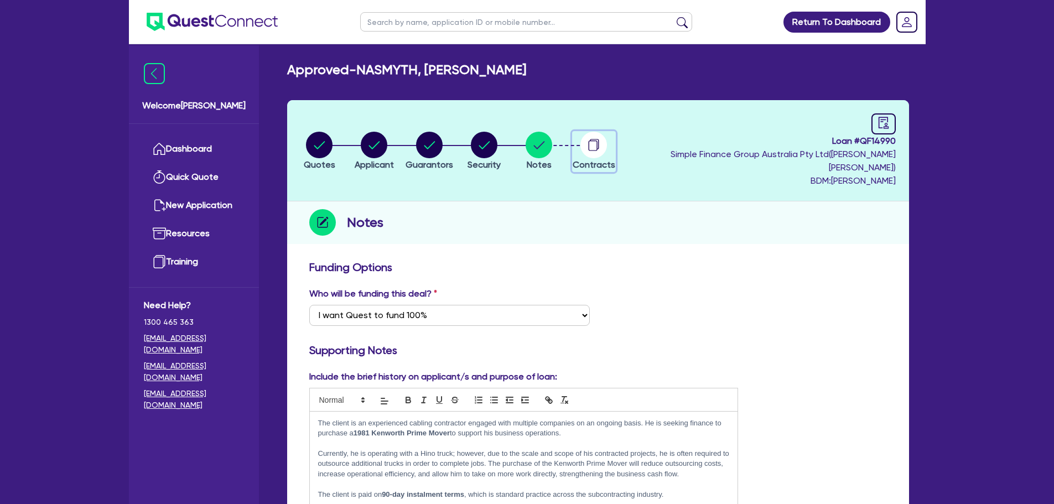
click at [607, 140] on circle "button" at bounding box center [594, 145] width 27 height 27
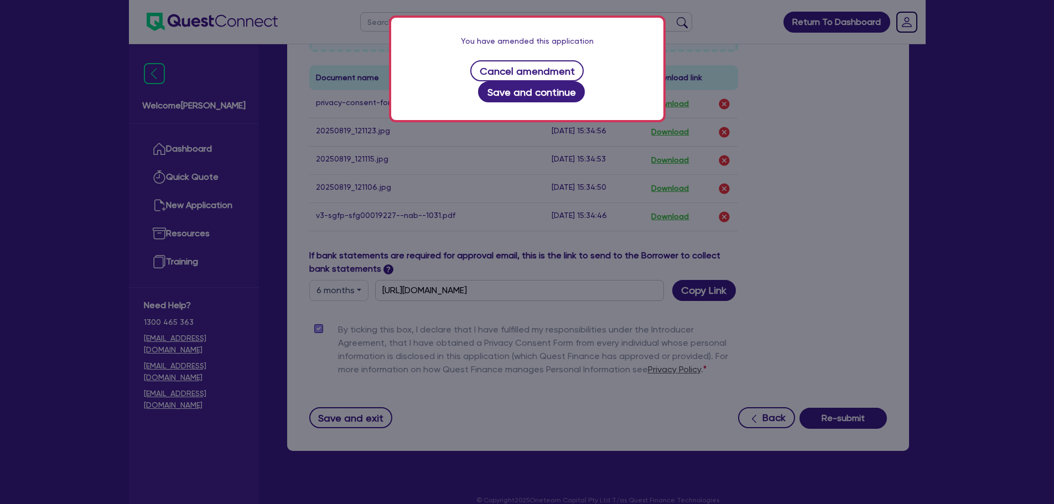
scroll to position [677, 0]
